Goal: Book appointment/travel/reservation

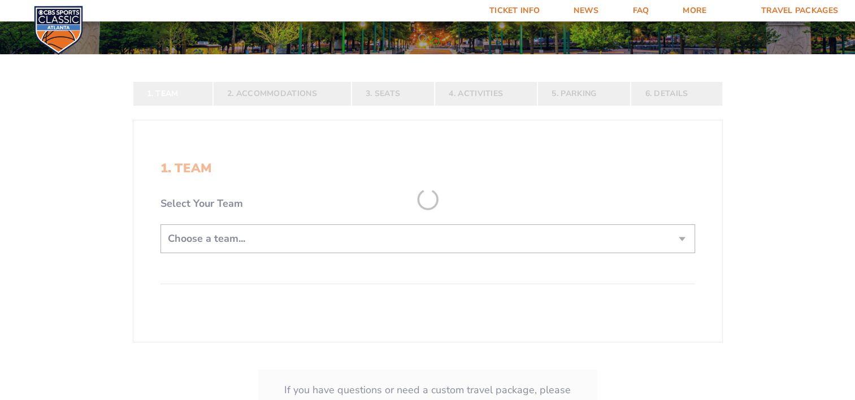
scroll to position [170, 0]
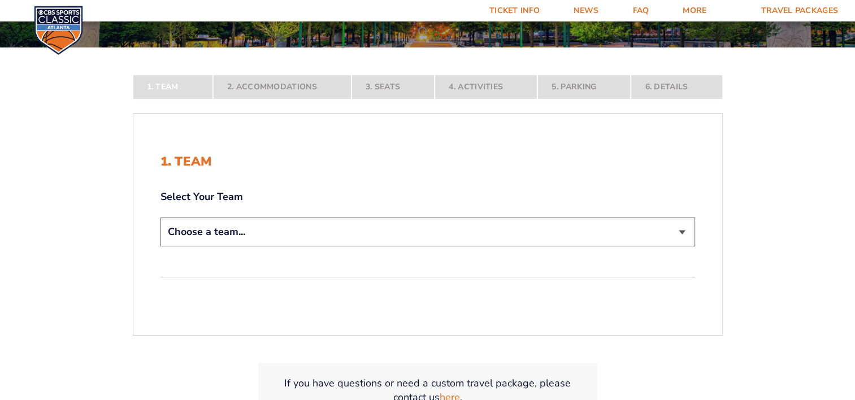
click at [253, 231] on select "Choose a team... [US_STATE] Wildcats [US_STATE] State Buckeyes [US_STATE] Tar H…" at bounding box center [427, 232] width 535 height 29
select select "12756"
click at [160, 246] on select "Choose a team... [US_STATE] Wildcats [US_STATE] State Buckeyes [US_STATE] Tar H…" at bounding box center [427, 232] width 535 height 29
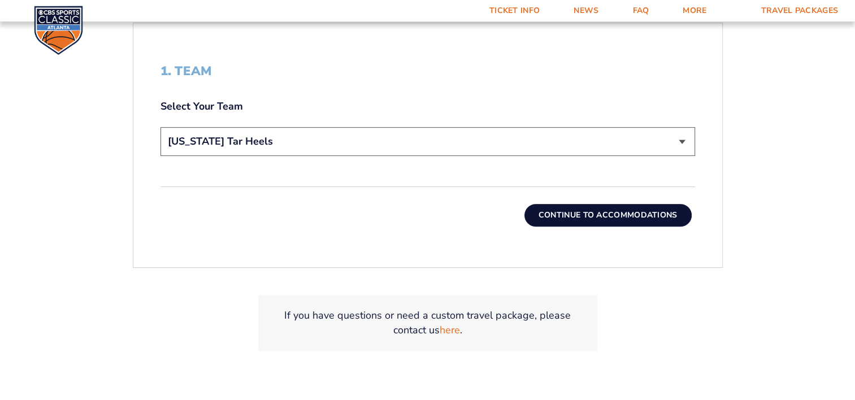
click at [570, 218] on button "Continue To Accommodations" at bounding box center [607, 215] width 167 height 23
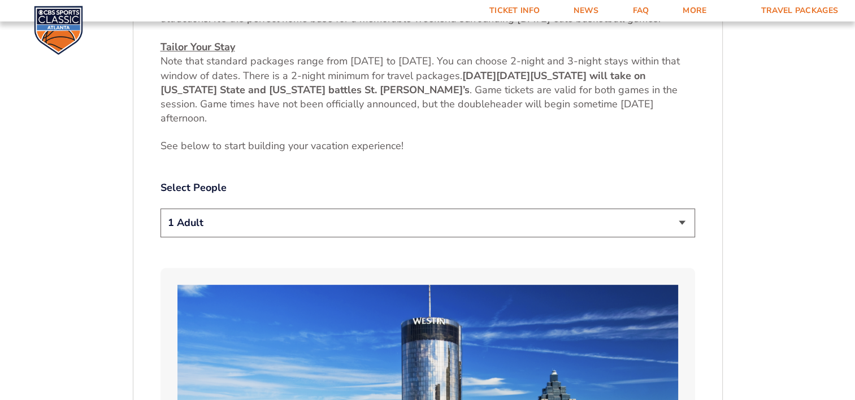
scroll to position [528, 0]
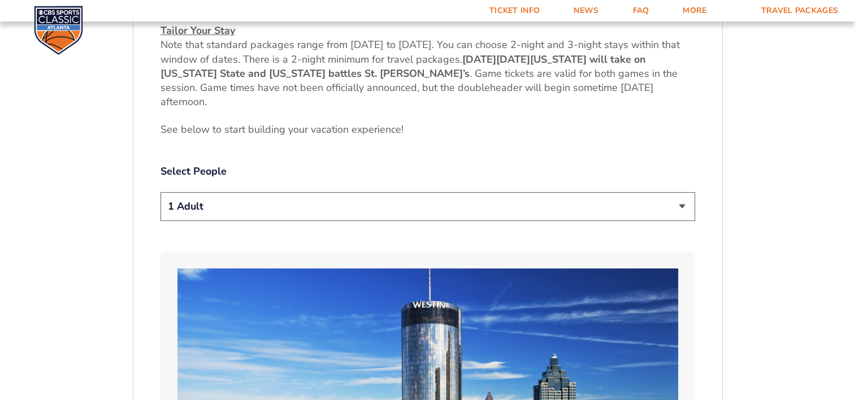
click at [204, 202] on select "1 Adult 2 Adults 3 Adults 4 Adults 2 Adults + 1 Child 2 Adults + 2 Children 2 A…" at bounding box center [427, 206] width 535 height 29
click at [160, 192] on select "1 Adult 2 Adults 3 Adults 4 Adults 2 Adults + 1 Child 2 Adults + 2 Children 2 A…" at bounding box center [427, 206] width 535 height 29
click at [209, 212] on select "1 Adult 2 Adults 3 Adults 4 Adults 2 Adults + 1 Child 2 Adults + 2 Children 2 A…" at bounding box center [427, 206] width 535 height 29
select select "4 Adults"
click at [160, 192] on select "1 Adult 2 Adults 3 Adults 4 Adults 2 Adults + 1 Child 2 Adults + 2 Children 2 A…" at bounding box center [427, 206] width 535 height 29
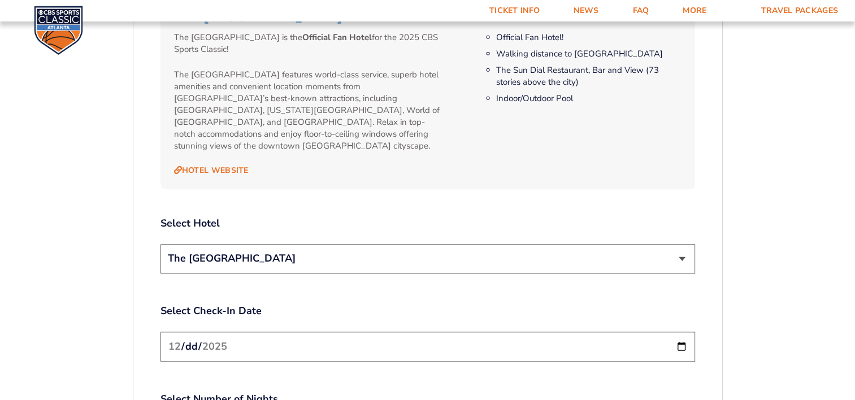
scroll to position [1319, 0]
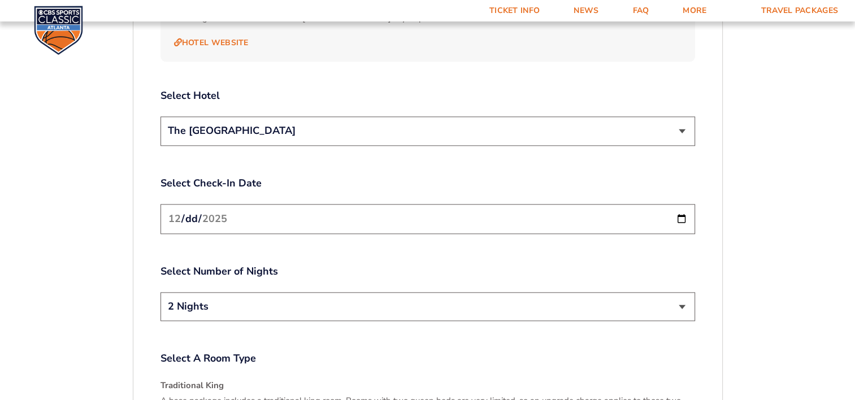
click at [680, 205] on input "[DATE]" at bounding box center [427, 219] width 535 height 30
click at [681, 205] on input "[DATE]" at bounding box center [427, 219] width 535 height 30
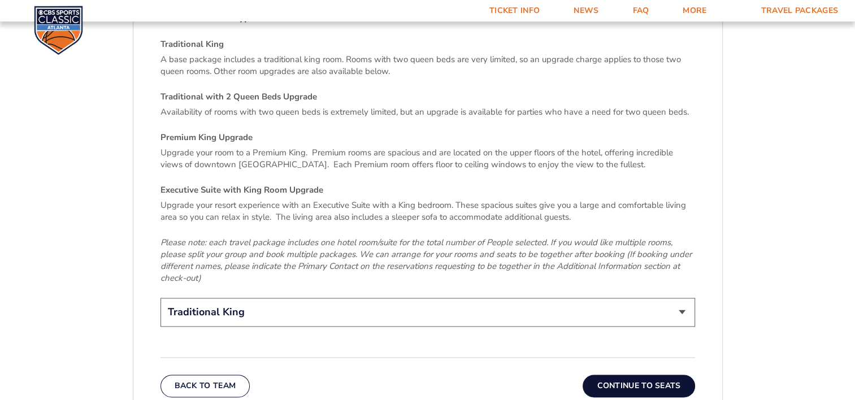
scroll to position [1658, 0]
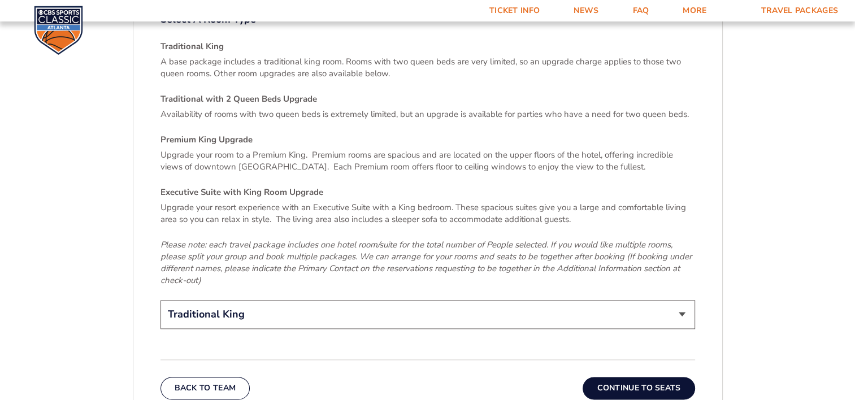
click at [277, 302] on select "Traditional King Traditional with 2 Queen Beds Upgrade (+$45 per night) Premium…" at bounding box center [427, 314] width 535 height 29
select select "Traditional with 2 Queen Beds Upgrade"
click at [160, 300] on select "Traditional King Traditional with 2 Queen Beds Upgrade (+$45 per night) Premium…" at bounding box center [427, 314] width 535 height 29
click at [219, 244] on em "Please note: each travel package includes one hotel room/suite for the total nu…" at bounding box center [425, 262] width 531 height 47
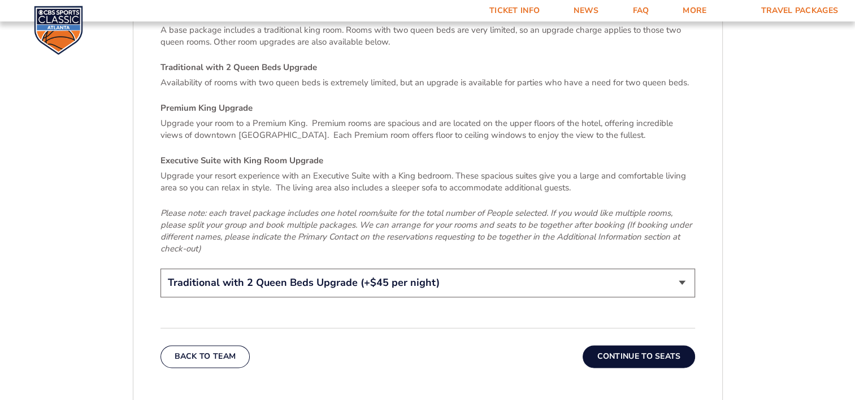
scroll to position [1715, 0]
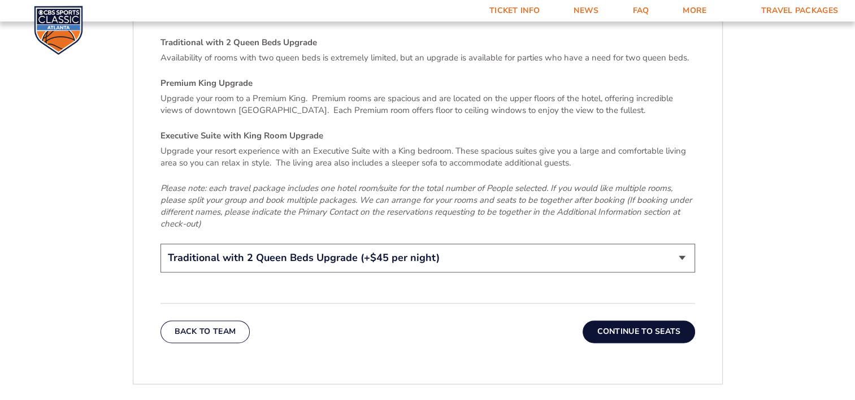
click at [617, 320] on button "Continue To Seats" at bounding box center [639, 331] width 112 height 23
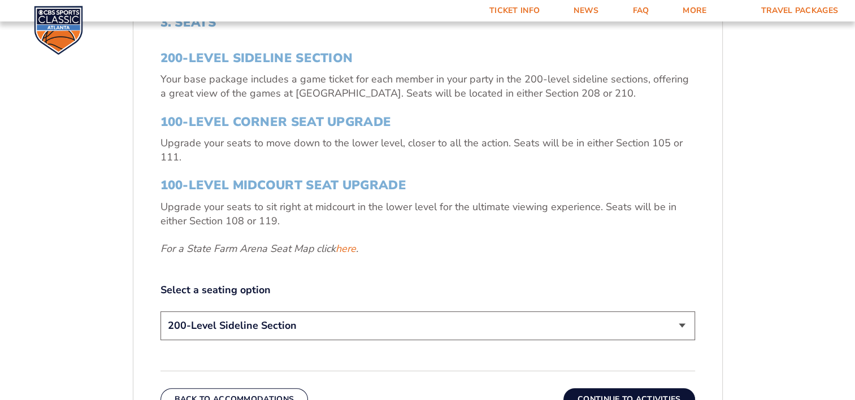
scroll to position [415, 0]
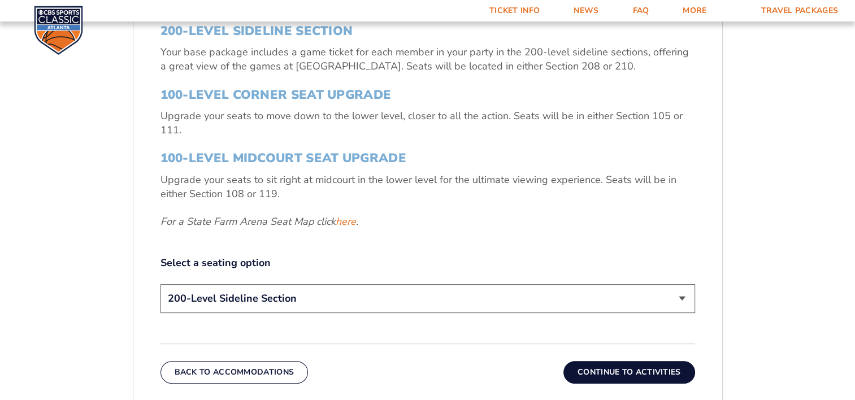
click at [328, 300] on select "200-Level Sideline Section 100-Level Corner Seat Upgrade (+$120 per person) 100…" at bounding box center [427, 298] width 535 height 29
select select "100-Level Midcourt Seat Upgrade"
click at [160, 284] on select "200-Level Sideline Section 100-Level Corner Seat Upgrade (+$120 per person) 100…" at bounding box center [427, 298] width 535 height 29
click at [343, 241] on div "3. Seats 200-Level Sideline Section Your base package includes a game ticket fo…" at bounding box center [427, 152] width 535 height 328
click at [613, 371] on button "Continue To Activities" at bounding box center [629, 372] width 132 height 23
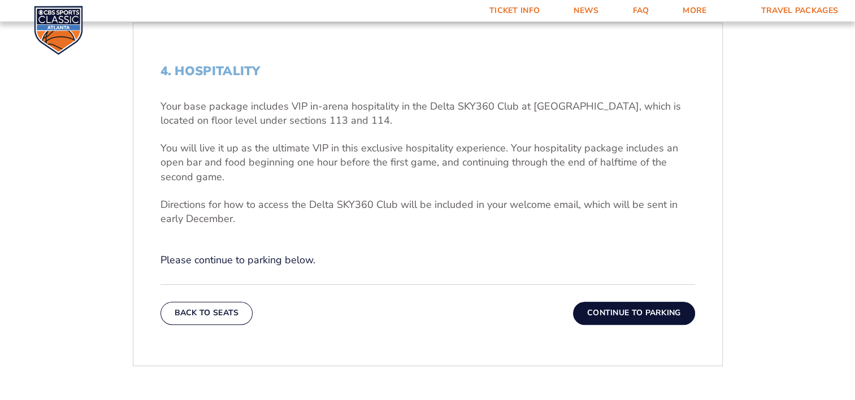
scroll to position [358, 0]
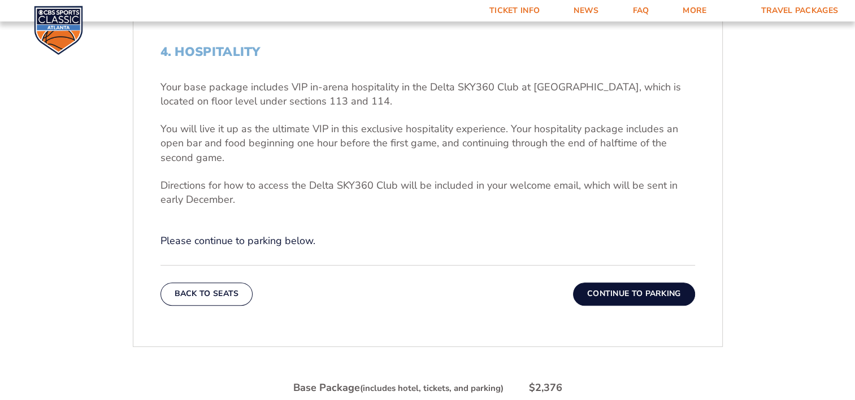
click at [600, 292] on button "Continue To Parking" at bounding box center [634, 294] width 122 height 23
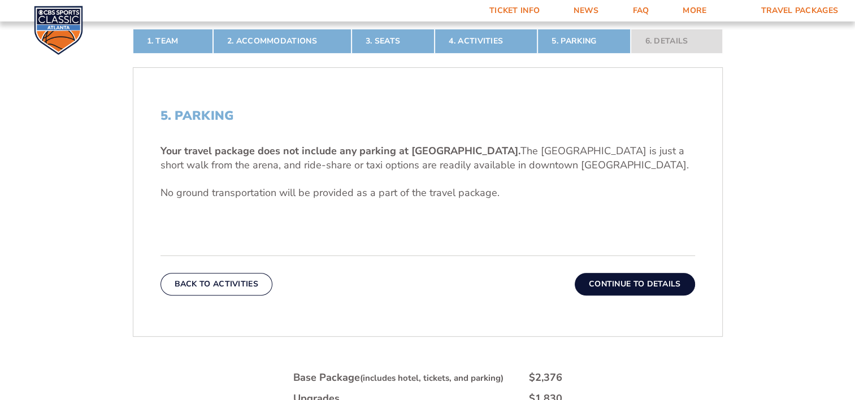
scroll to position [302, 0]
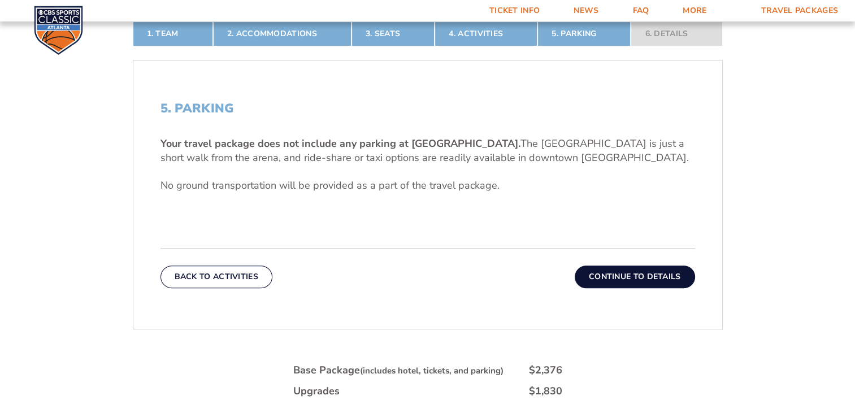
click at [617, 280] on button "Continue To Details" at bounding box center [635, 277] width 120 height 23
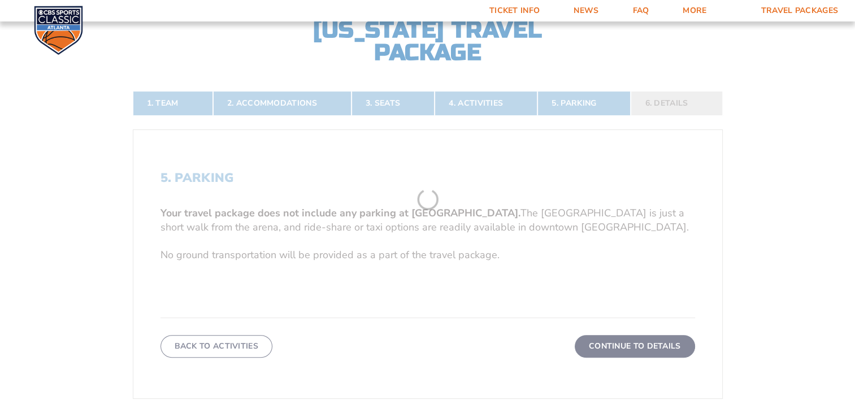
scroll to position [189, 0]
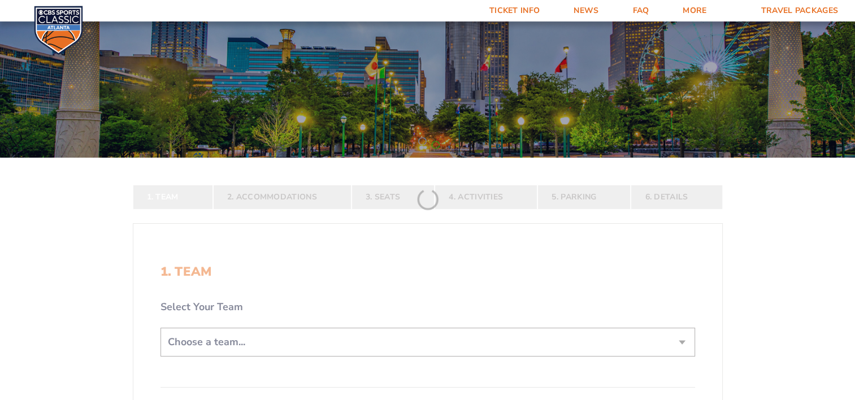
scroll to position [170, 0]
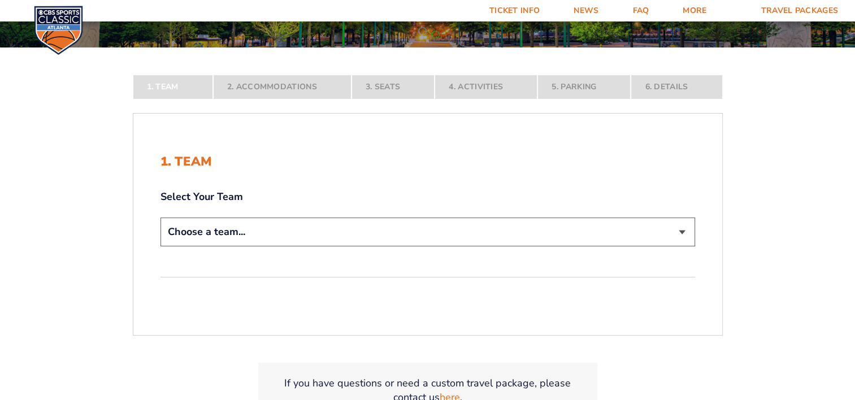
click at [260, 242] on select "Choose a team... [US_STATE] Wildcats [US_STATE] State Buckeyes [US_STATE] Tar H…" at bounding box center [427, 232] width 535 height 29
select select "12756"
click at [160, 246] on select "Choose a team... [US_STATE] Wildcats [US_STATE] State Buckeyes [US_STATE] Tar H…" at bounding box center [427, 232] width 535 height 29
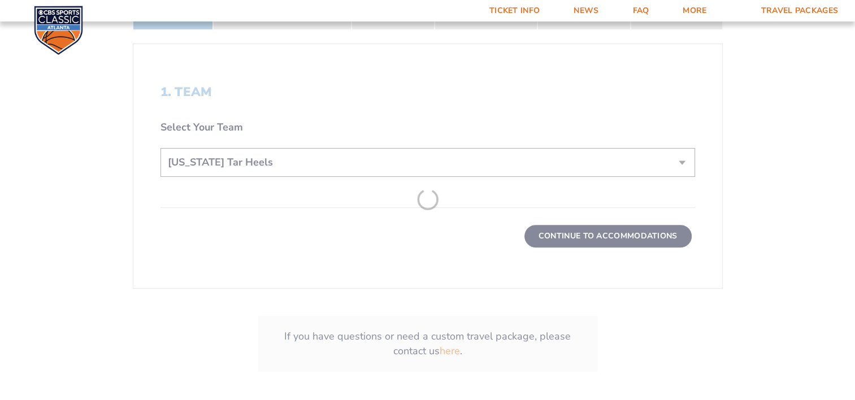
scroll to position [339, 0]
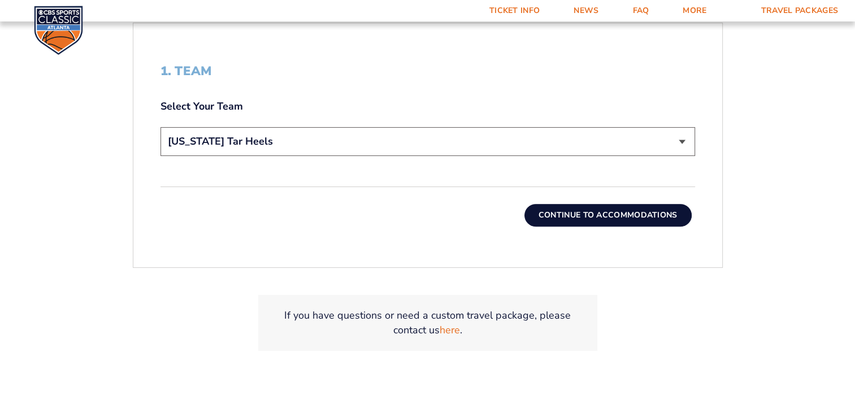
click at [542, 219] on button "Continue To Accommodations" at bounding box center [607, 215] width 167 height 23
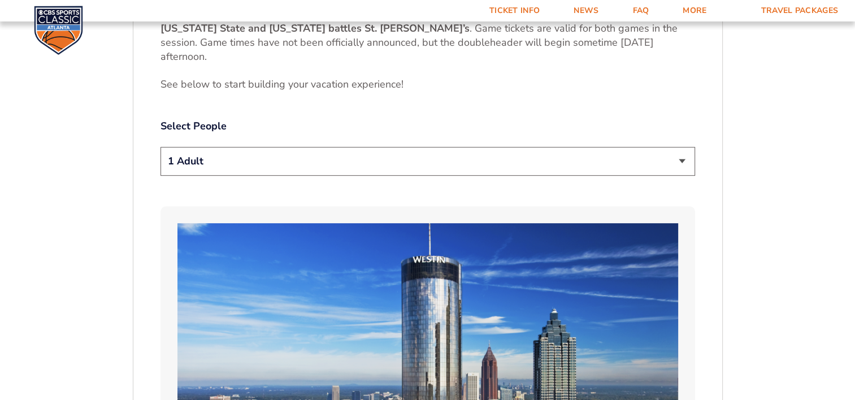
scroll to position [641, 0]
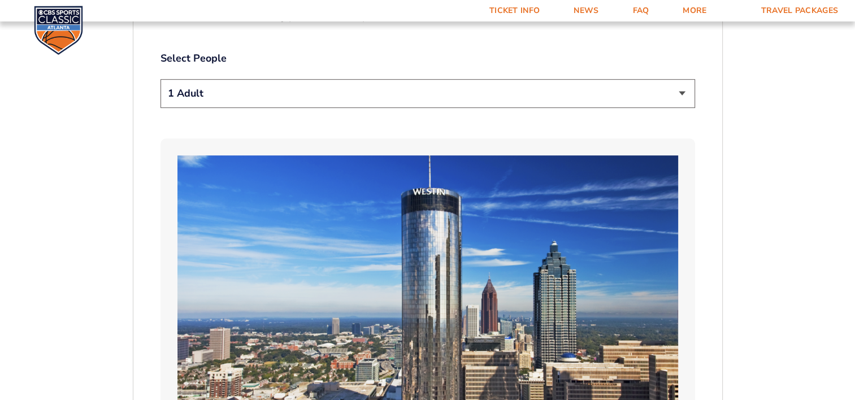
click at [321, 94] on select "1 Adult 2 Adults 3 Adults 4 Adults 2 Adults + 1 Child 2 Adults + 2 Children 2 A…" at bounding box center [427, 93] width 535 height 29
select select "4 Adults"
click at [160, 79] on select "1 Adult 2 Adults 3 Adults 4 Adults 2 Adults + 1 Child 2 Adults + 2 Children 2 A…" at bounding box center [427, 93] width 535 height 29
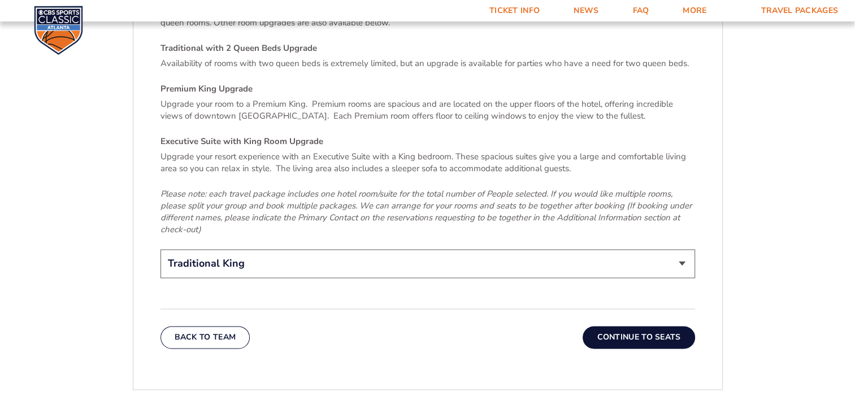
scroll to position [1715, 0]
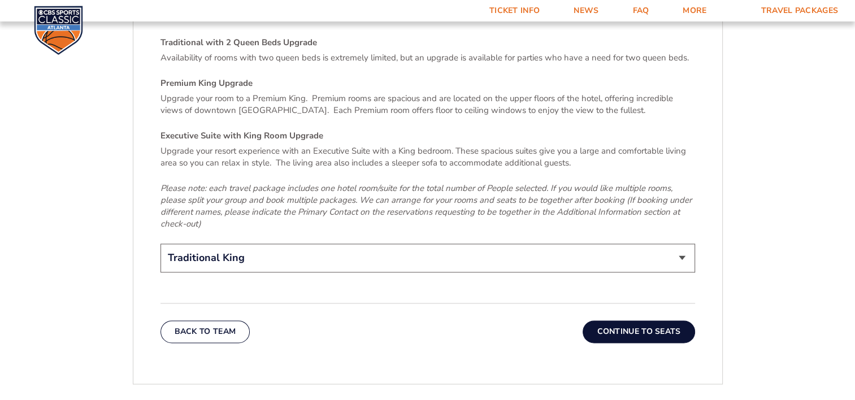
click at [449, 244] on select "Traditional King Traditional with 2 Queen Beds Upgrade (+$45 per night) Premium…" at bounding box center [427, 258] width 535 height 29
select select "Traditional with 2 Queen Beds Upgrade"
click at [160, 244] on select "Traditional King Traditional with 2 Queen Beds Upgrade (+$45 per night) Premium…" at bounding box center [427, 258] width 535 height 29
click at [636, 322] on button "Continue To Seats" at bounding box center [639, 331] width 112 height 23
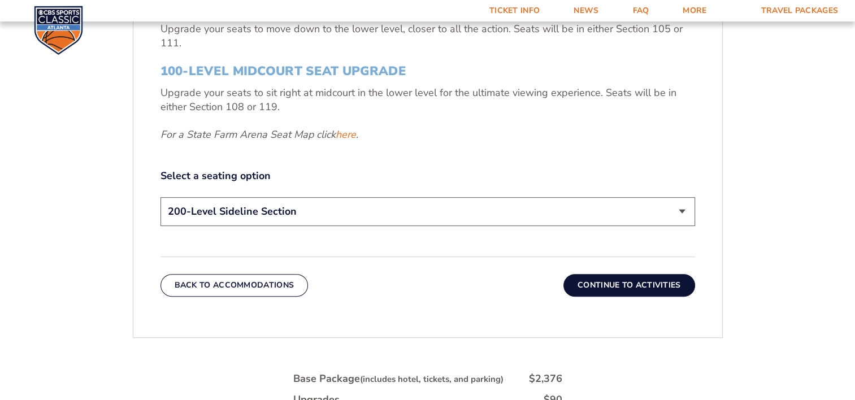
scroll to position [528, 0]
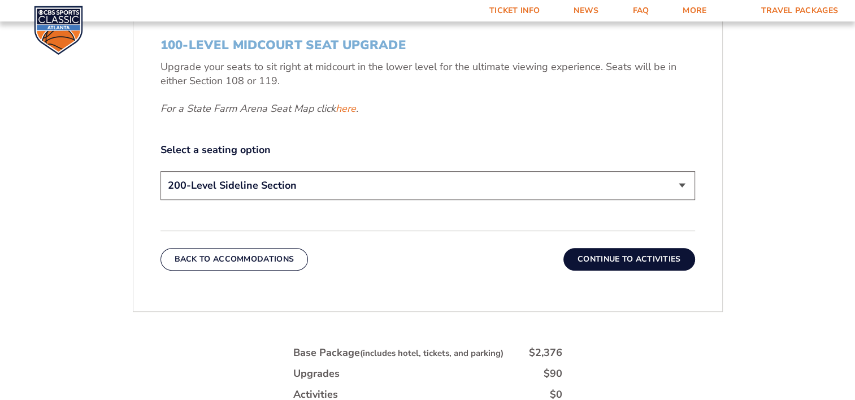
click at [389, 185] on select "200-Level Sideline Section 100-Level Corner Seat Upgrade (+$120 per person) 100…" at bounding box center [427, 185] width 535 height 29
select select "100-Level Midcourt Seat Upgrade"
click at [160, 171] on select "200-Level Sideline Section 100-Level Corner Seat Upgrade (+$120 per person) 100…" at bounding box center [427, 185] width 535 height 29
click at [602, 264] on button "Continue To Activities" at bounding box center [629, 259] width 132 height 23
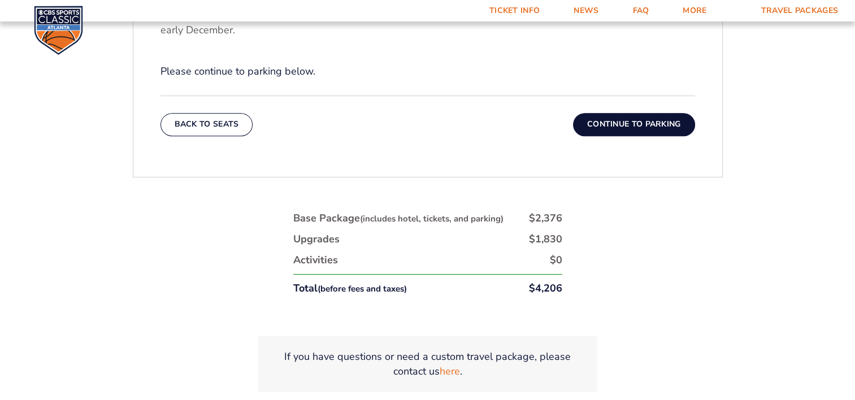
click at [627, 123] on button "Continue To Parking" at bounding box center [634, 124] width 122 height 23
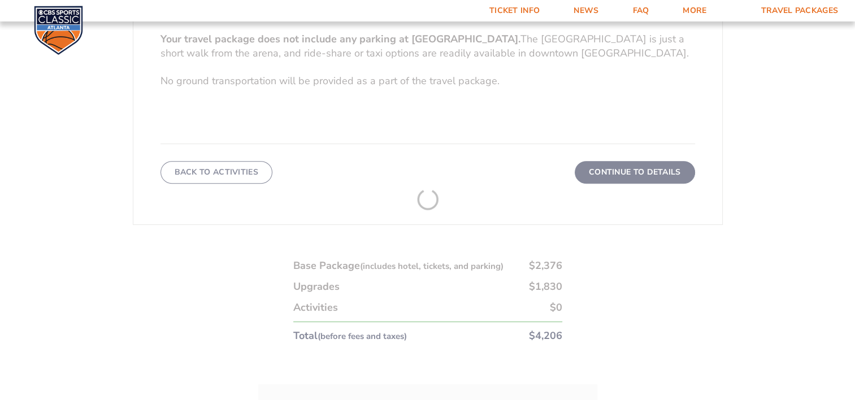
scroll to position [415, 0]
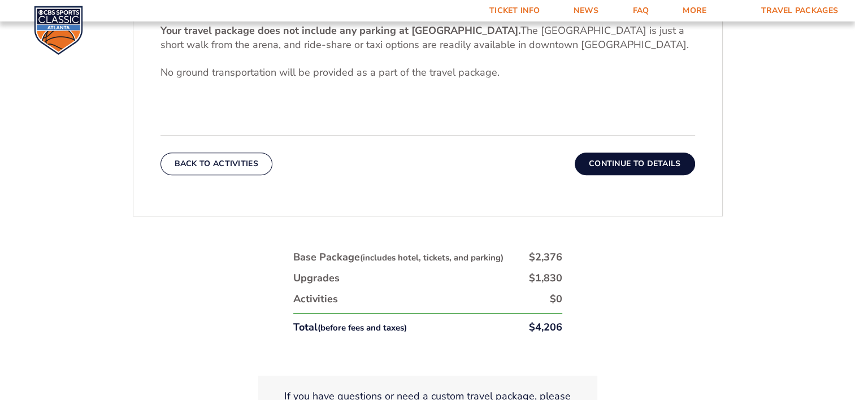
click at [612, 160] on button "Continue To Details" at bounding box center [635, 164] width 120 height 23
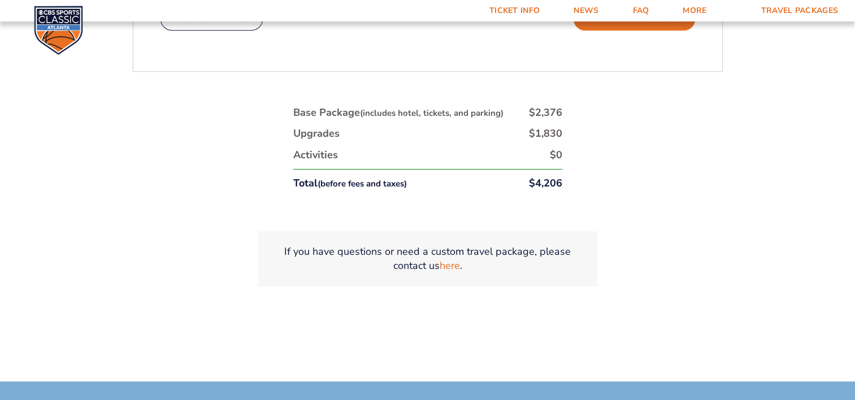
scroll to position [754, 0]
